Goal: Transaction & Acquisition: Purchase product/service

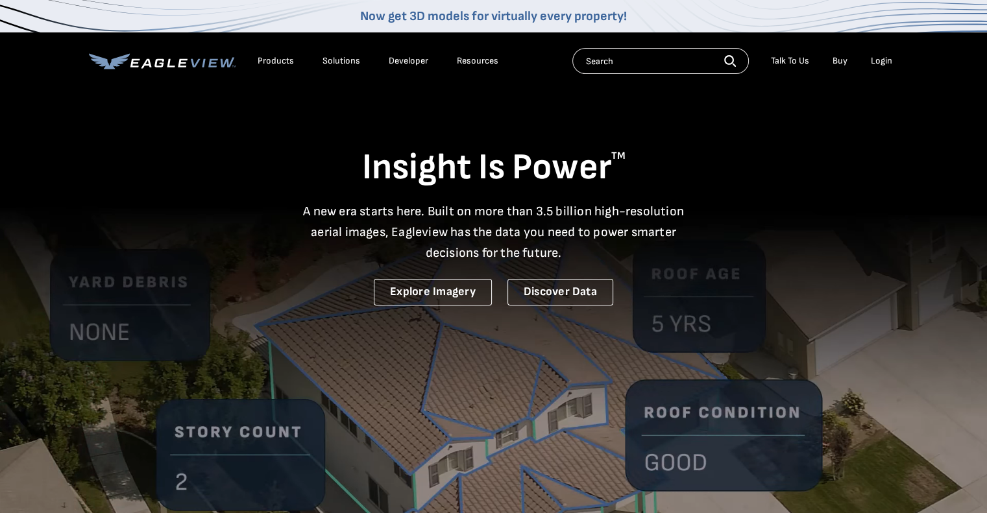
click at [879, 61] on div "Login" at bounding box center [881, 61] width 21 height 12
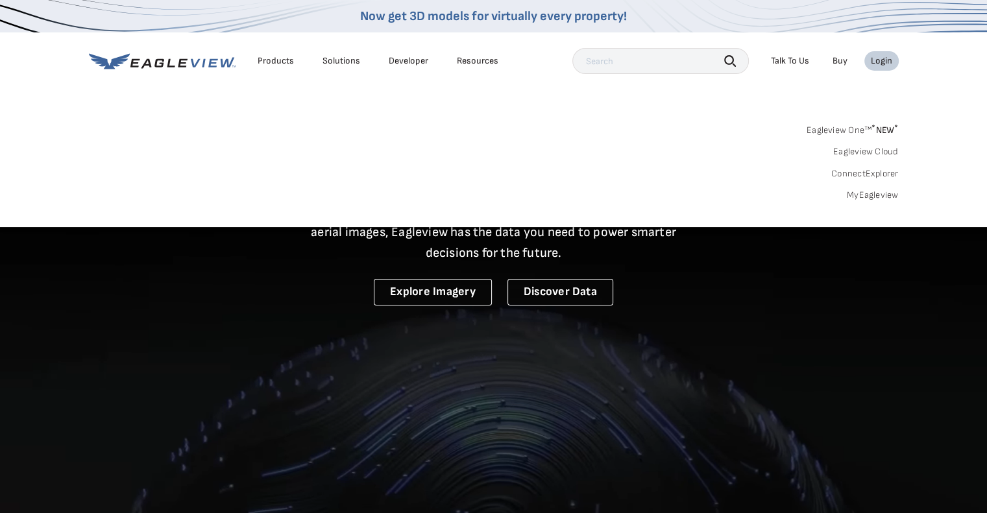
click at [864, 195] on link "MyEagleview" at bounding box center [873, 195] width 52 height 12
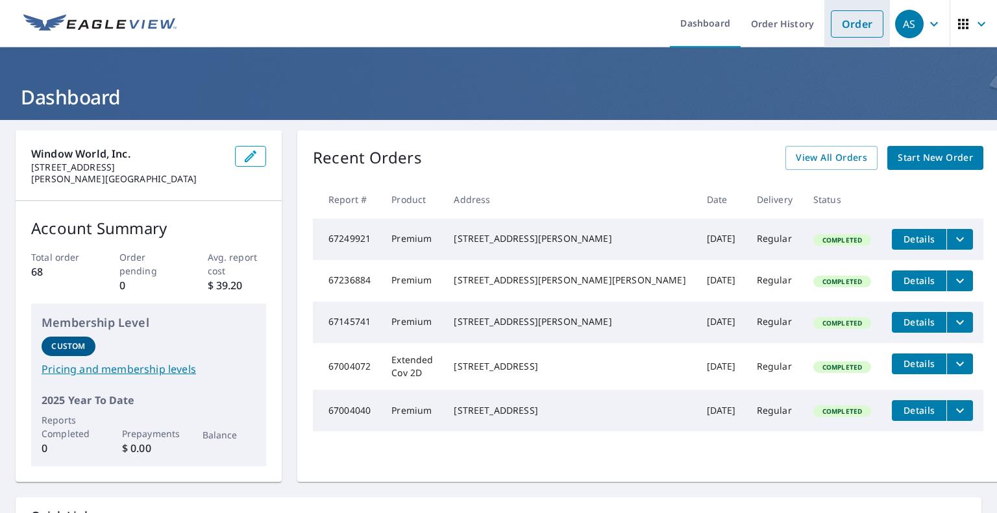
click at [838, 23] on link "Order" at bounding box center [856, 23] width 53 height 27
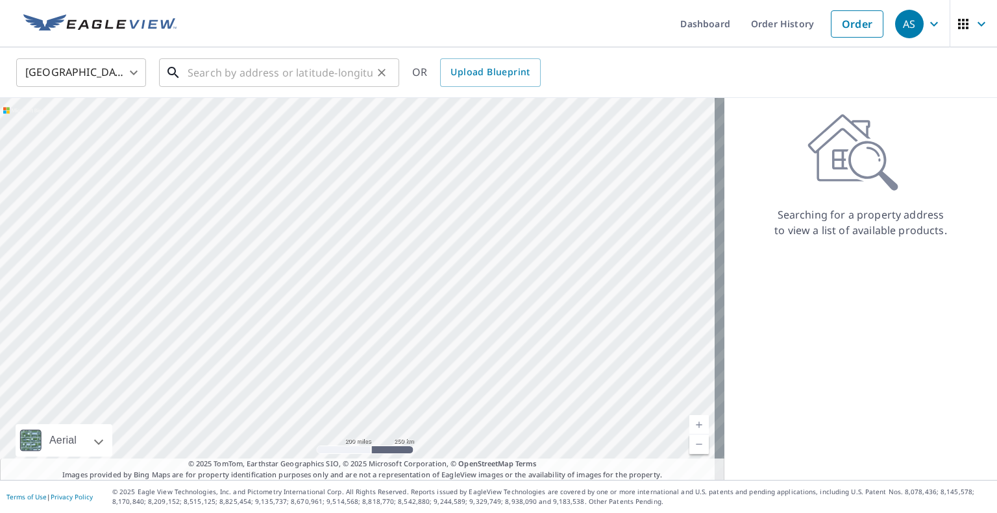
click at [206, 60] on input "text" at bounding box center [279, 72] width 185 height 36
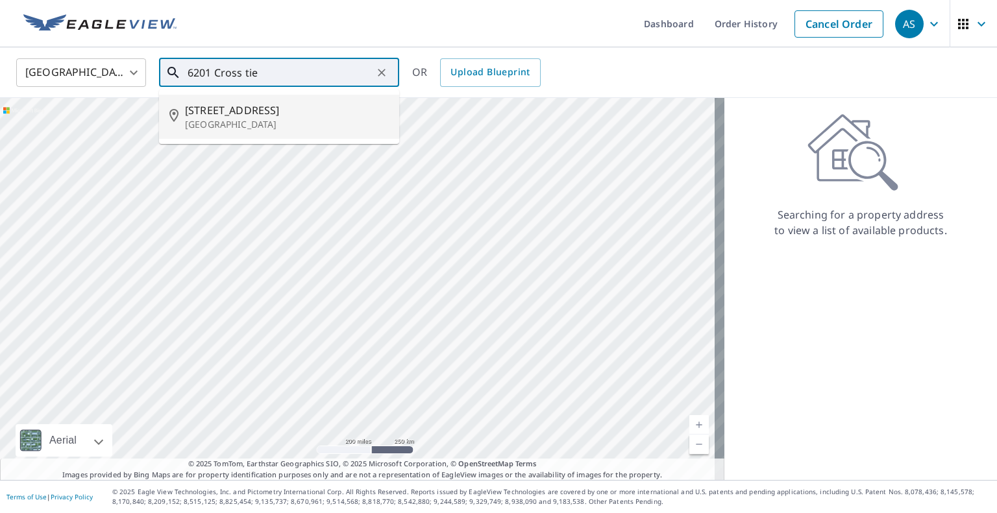
click at [206, 119] on p "[GEOGRAPHIC_DATA]" at bounding box center [287, 124] width 204 height 13
type input "[STREET_ADDRESS]"
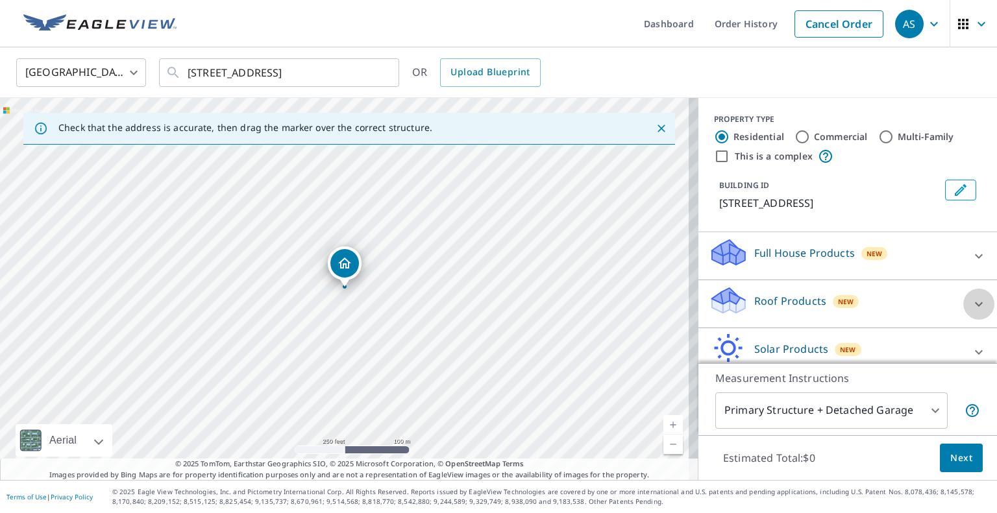
click at [974, 304] on icon at bounding box center [978, 304] width 8 height 5
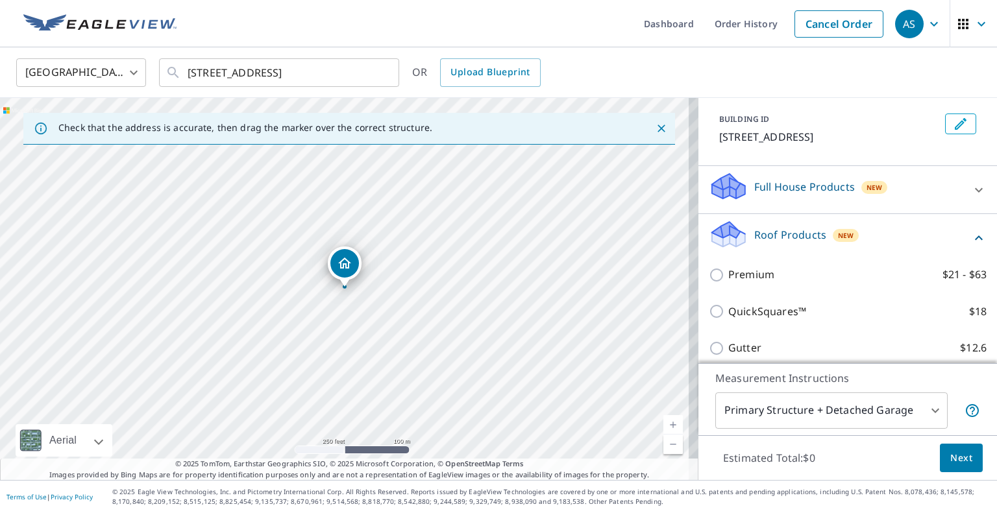
scroll to position [130, 0]
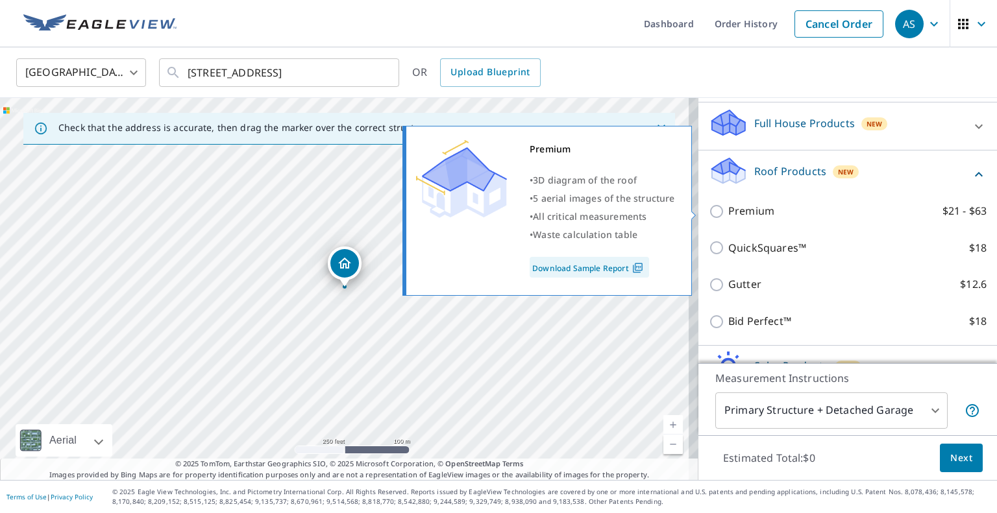
click at [713, 206] on input "Premium $21 - $63" at bounding box center [717, 212] width 19 height 16
checkbox input "true"
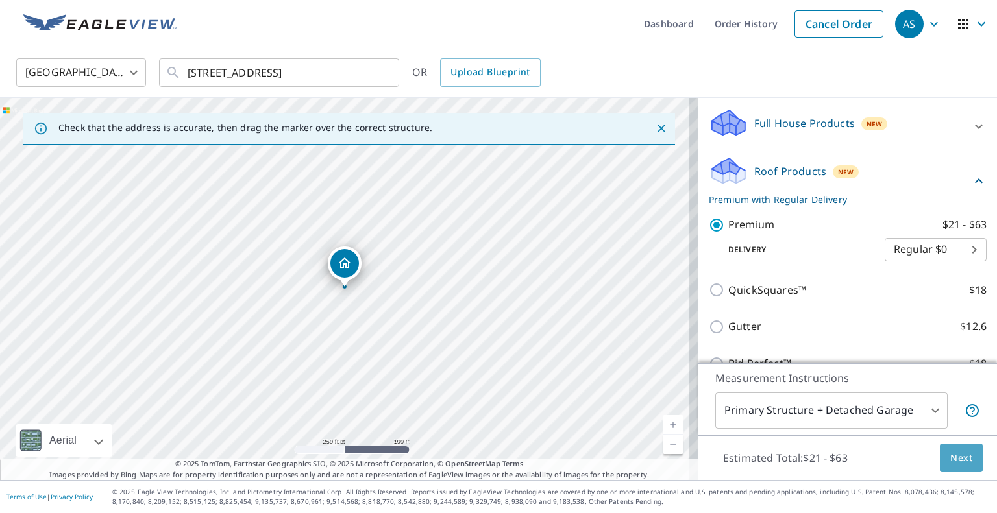
click at [955, 462] on span "Next" at bounding box center [961, 458] width 22 height 16
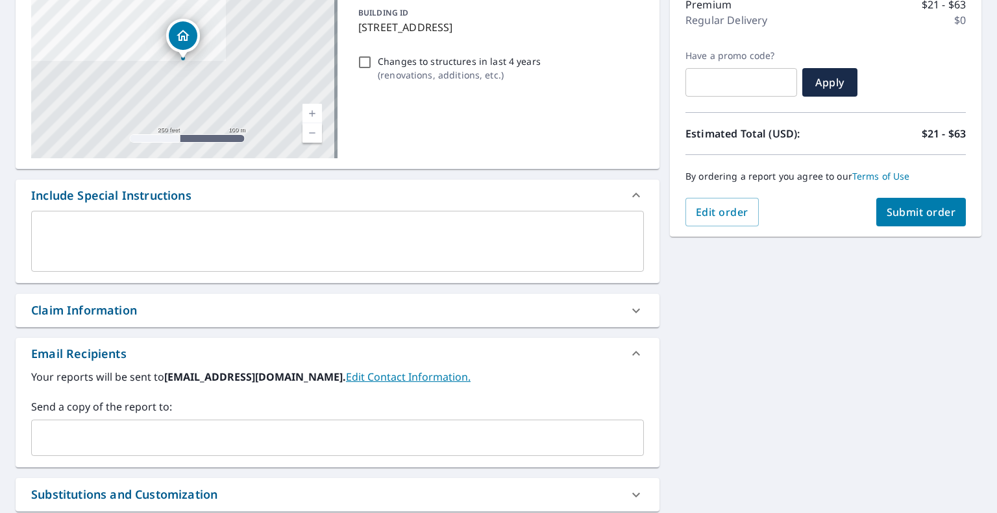
scroll to position [260, 0]
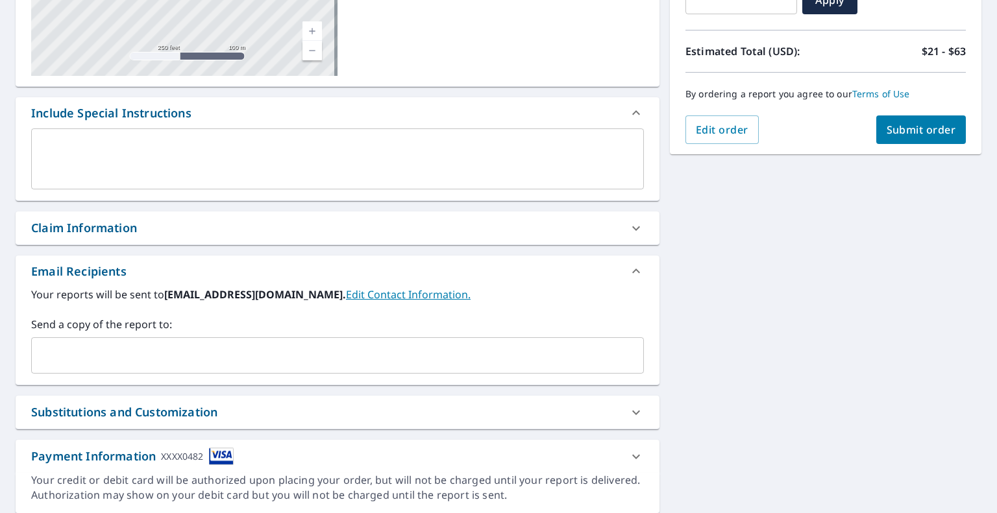
click at [93, 352] on input "text" at bounding box center [327, 355] width 581 height 25
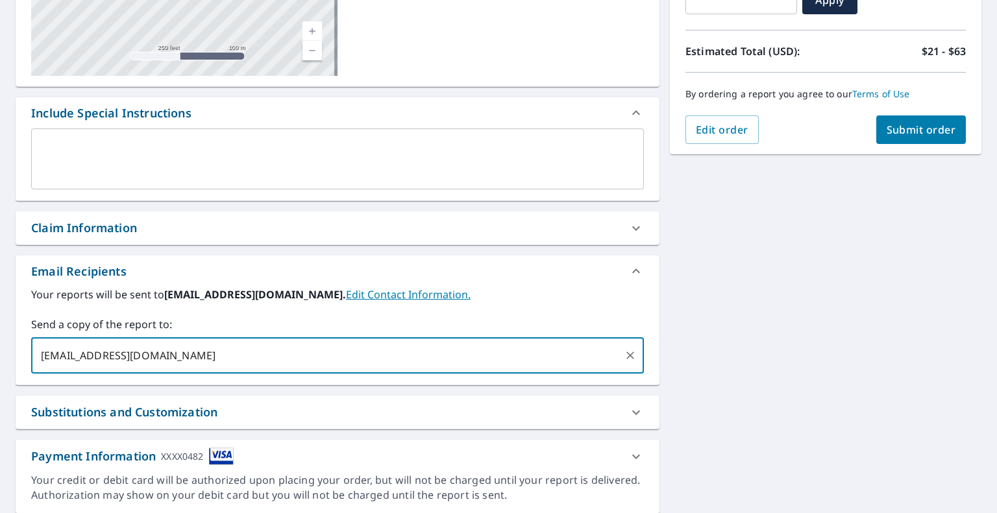
type input "[EMAIL_ADDRESS][DOMAIN_NAME]"
click at [901, 134] on span "Submit order" at bounding box center [920, 130] width 69 height 14
checkbox input "true"
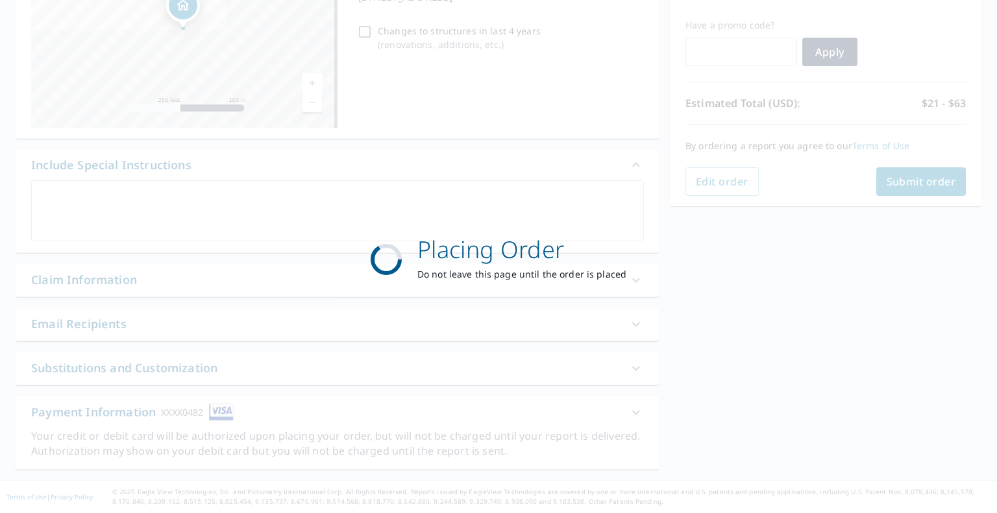
scroll to position [206, 0]
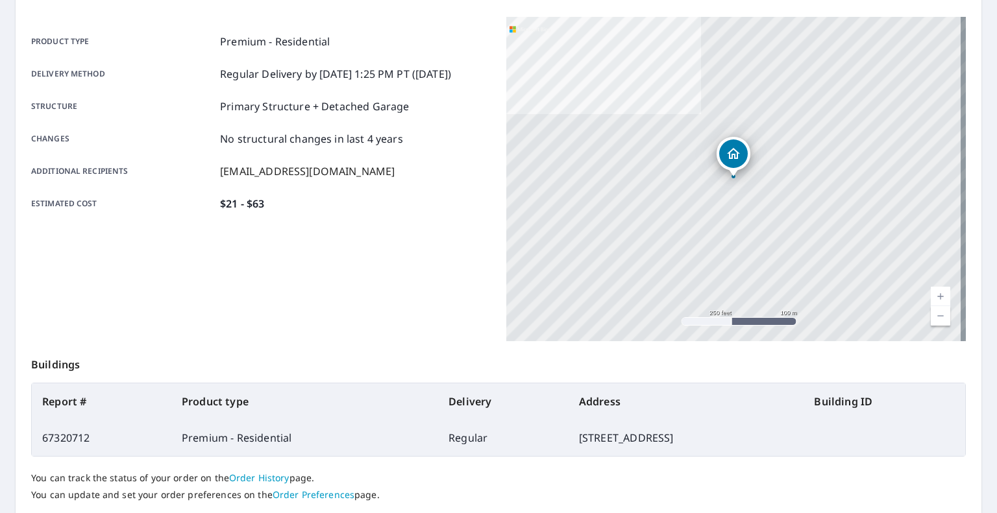
click at [912, 440] on table "Report # Product type Delivery Address Building ID 67320712 Premium - Residenti…" at bounding box center [498, 420] width 934 height 74
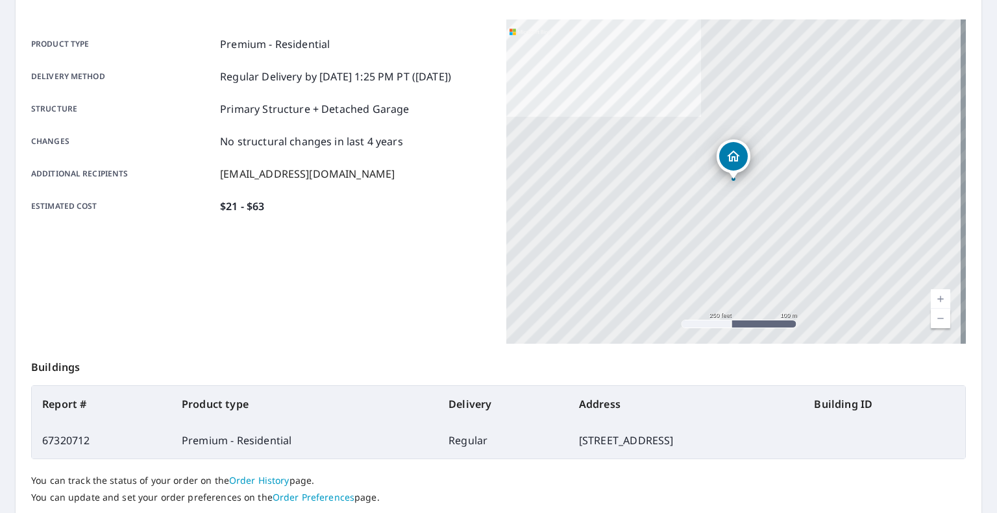
scroll to position [249, 0]
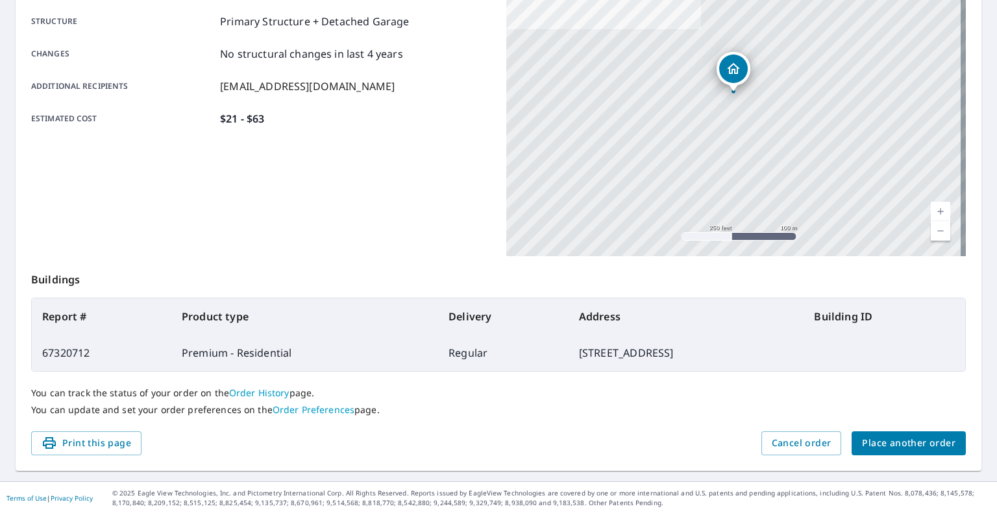
click at [912, 445] on span "Place another order" at bounding box center [908, 443] width 93 height 16
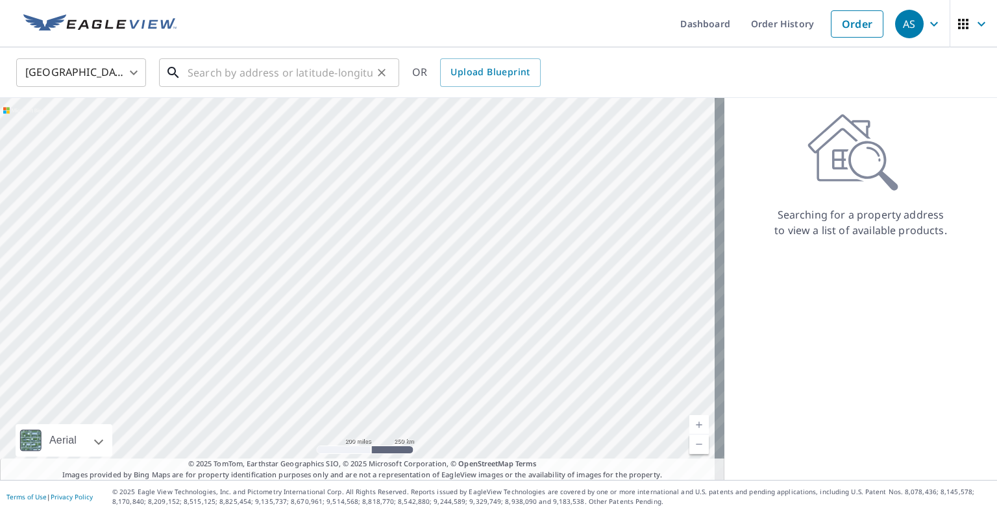
click at [224, 79] on input "text" at bounding box center [279, 72] width 185 height 36
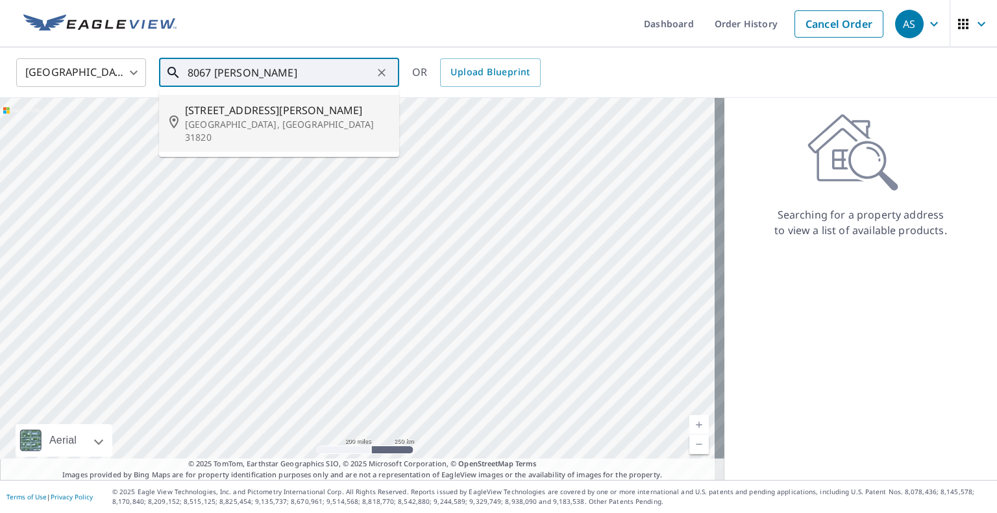
click at [288, 123] on p "[GEOGRAPHIC_DATA], [GEOGRAPHIC_DATA] 31820" at bounding box center [287, 131] width 204 height 26
type input "[STREET_ADDRESS][PERSON_NAME][PERSON_NAME]"
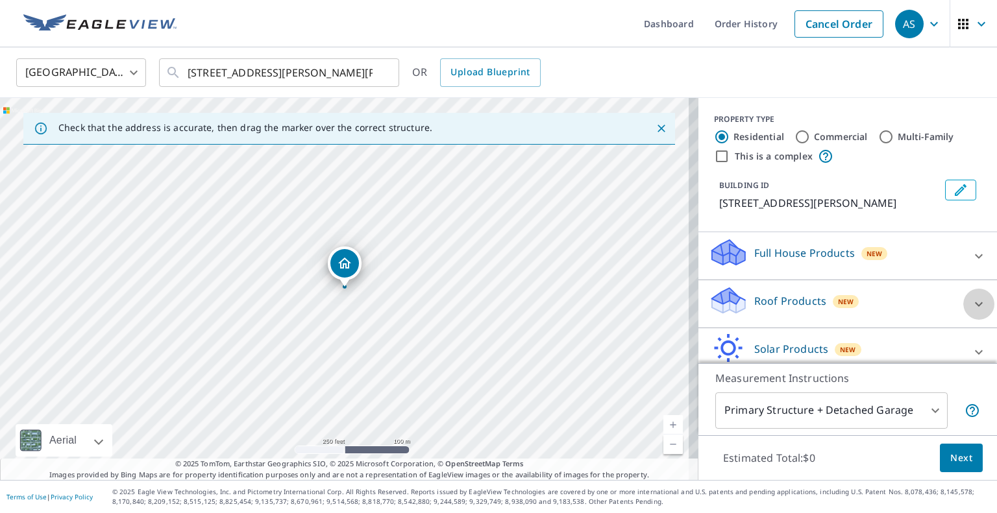
click at [971, 304] on icon at bounding box center [979, 304] width 16 height 16
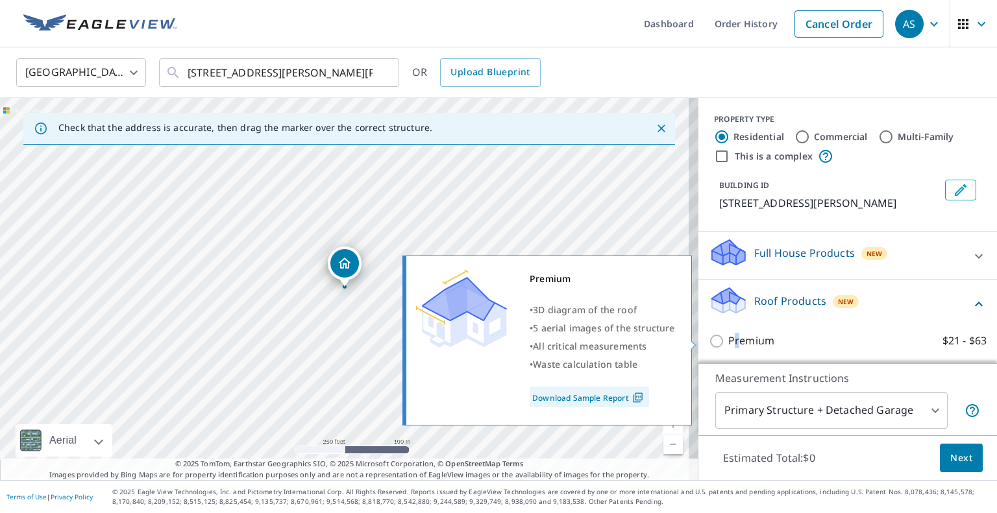
click at [728, 339] on p "Premium" at bounding box center [751, 341] width 46 height 16
click at [708, 335] on input "Premium $21 - $63" at bounding box center [717, 341] width 19 height 16
checkbox input "true"
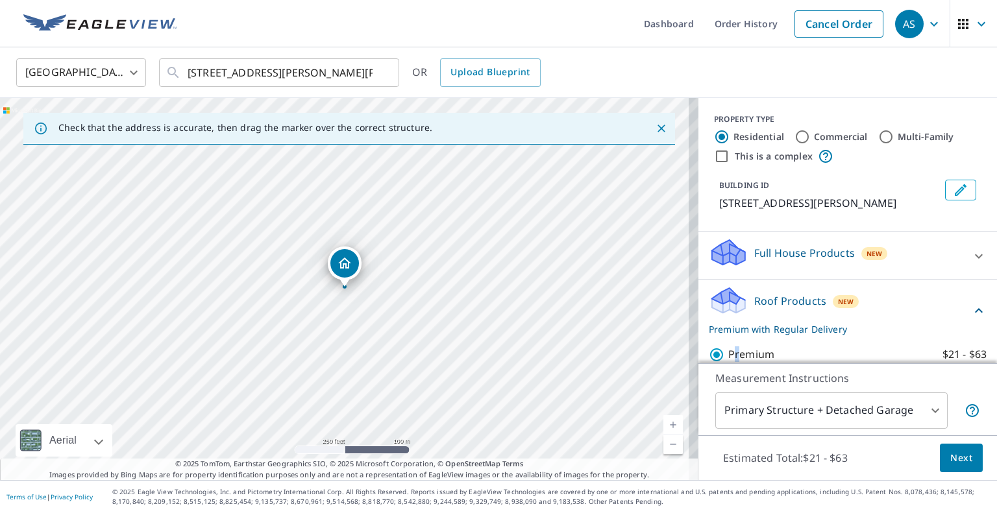
click at [950, 461] on span "Next" at bounding box center [961, 458] width 22 height 16
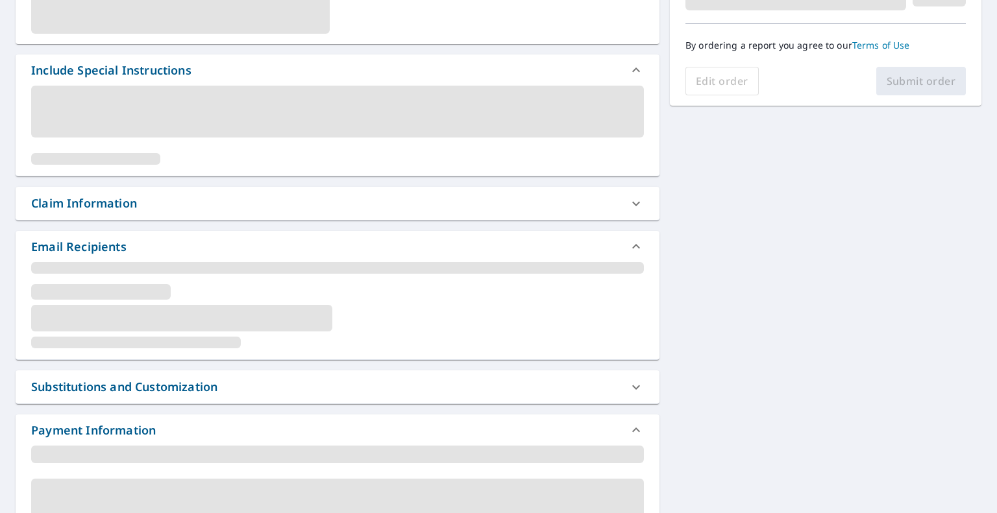
scroll to position [302, 0]
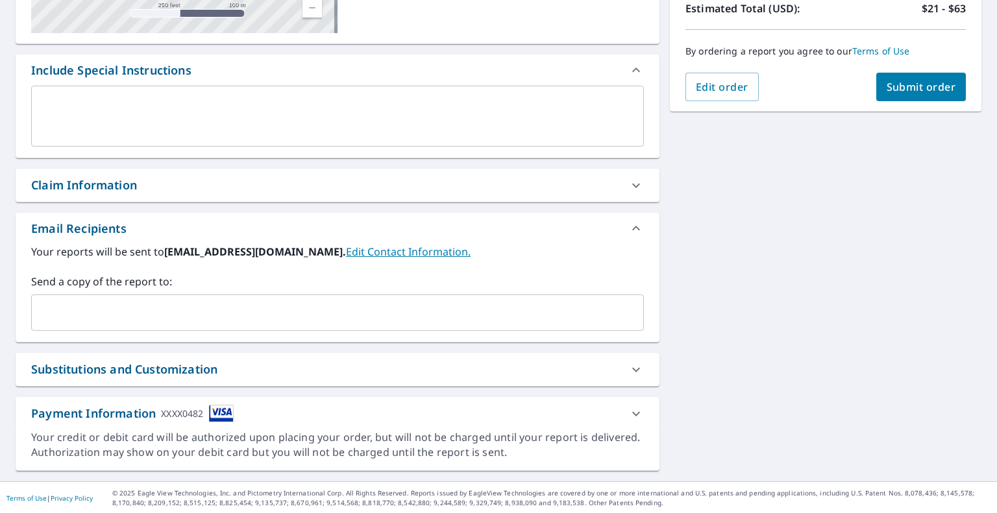
click at [49, 333] on div "Your reports will be sent to [EMAIL_ADDRESS][DOMAIN_NAME]. Edit Contact Informa…" at bounding box center [338, 293] width 644 height 98
click at [60, 320] on input "text" at bounding box center [327, 312] width 581 height 25
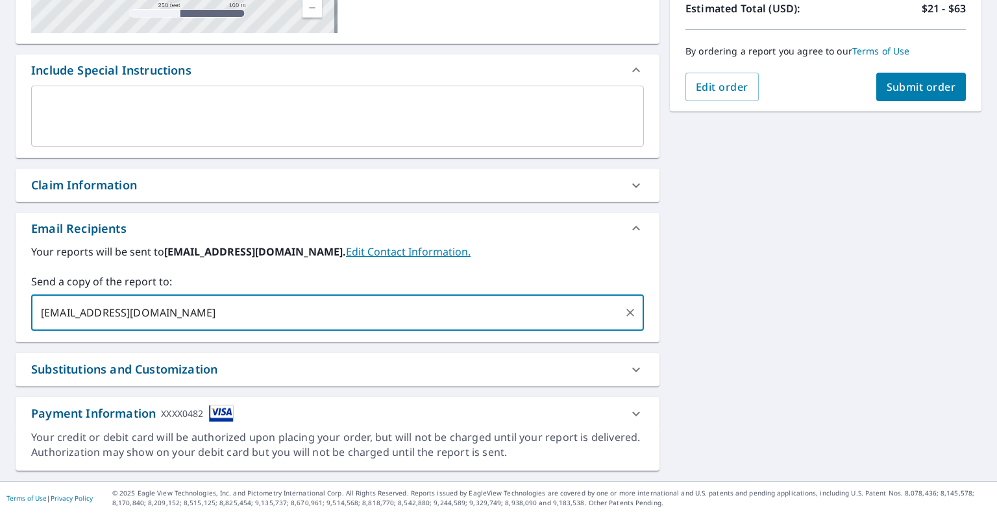
type input "[EMAIL_ADDRESS][DOMAIN_NAME]"
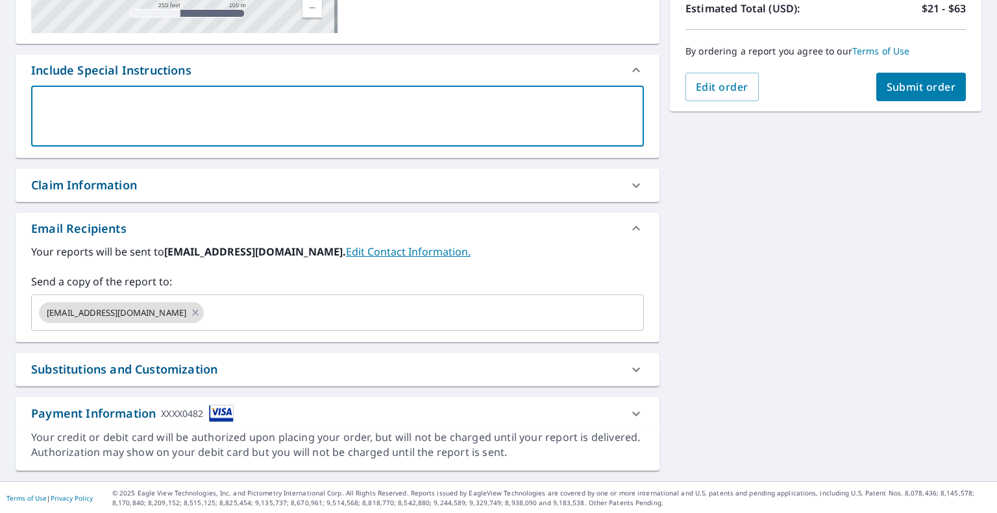
click at [383, 119] on textarea at bounding box center [337, 116] width 594 height 37
click at [928, 82] on span "Submit order" at bounding box center [920, 87] width 69 height 14
checkbox input "true"
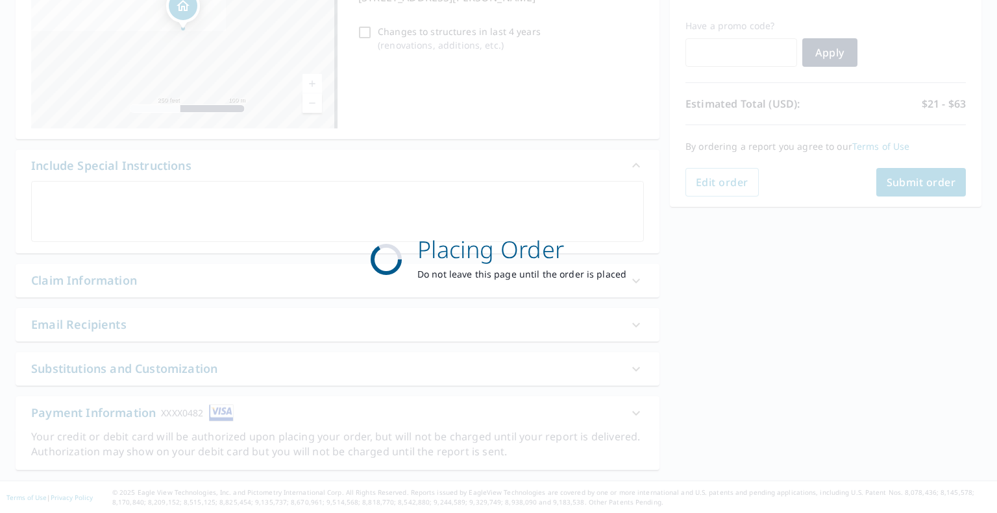
scroll to position [206, 0]
